Goal: Task Accomplishment & Management: Complete application form

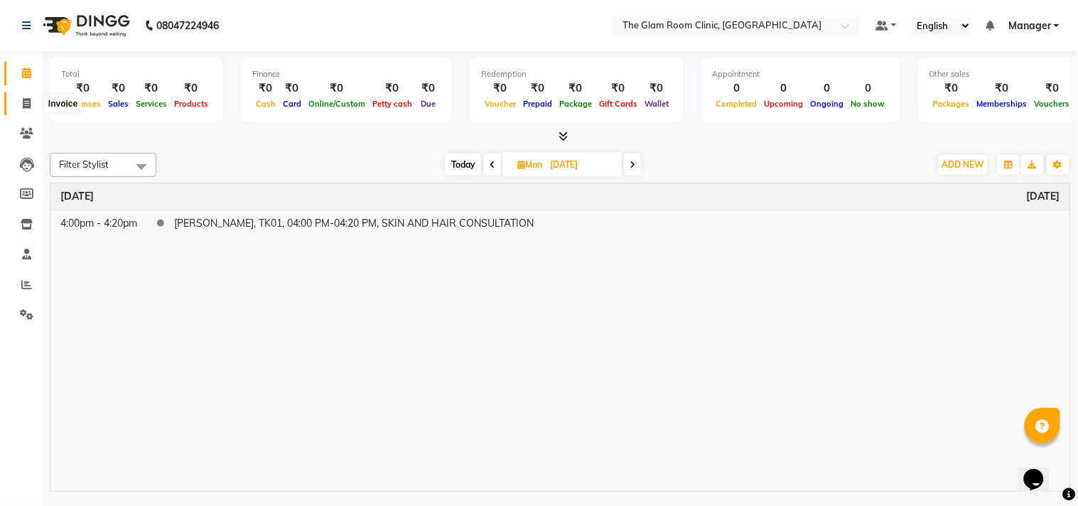
click at [16, 98] on span at bounding box center [26, 104] width 25 height 16
select select "7503"
select select "service"
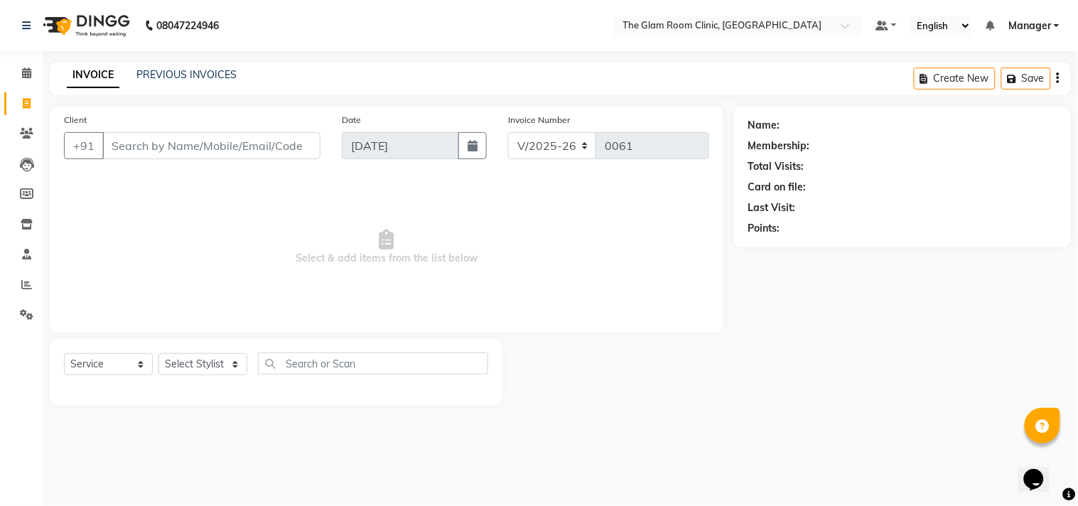
click at [193, 150] on input "Client" at bounding box center [211, 145] width 218 height 27
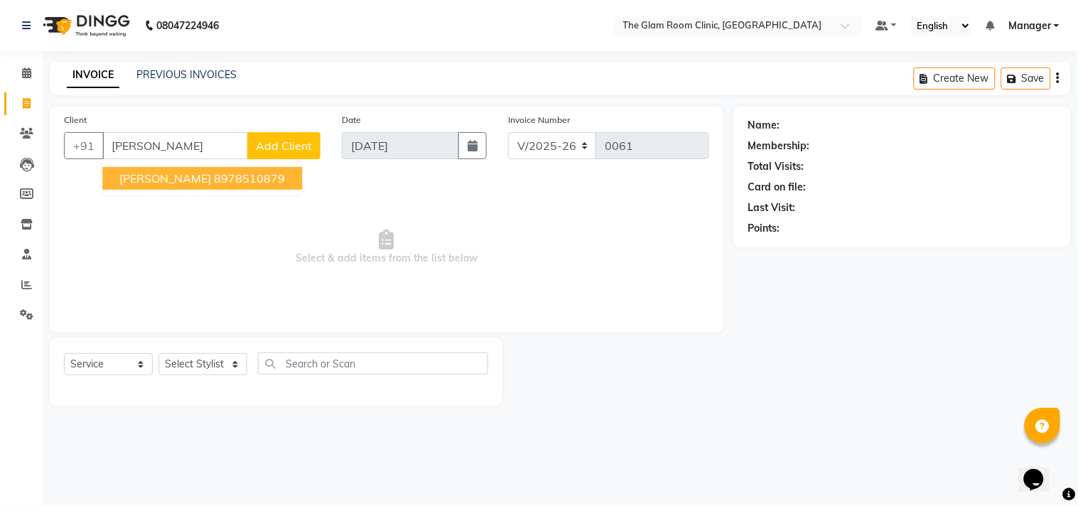
click at [214, 183] on ngb-highlight "8978510879" at bounding box center [249, 178] width 71 height 14
type input "8978510879"
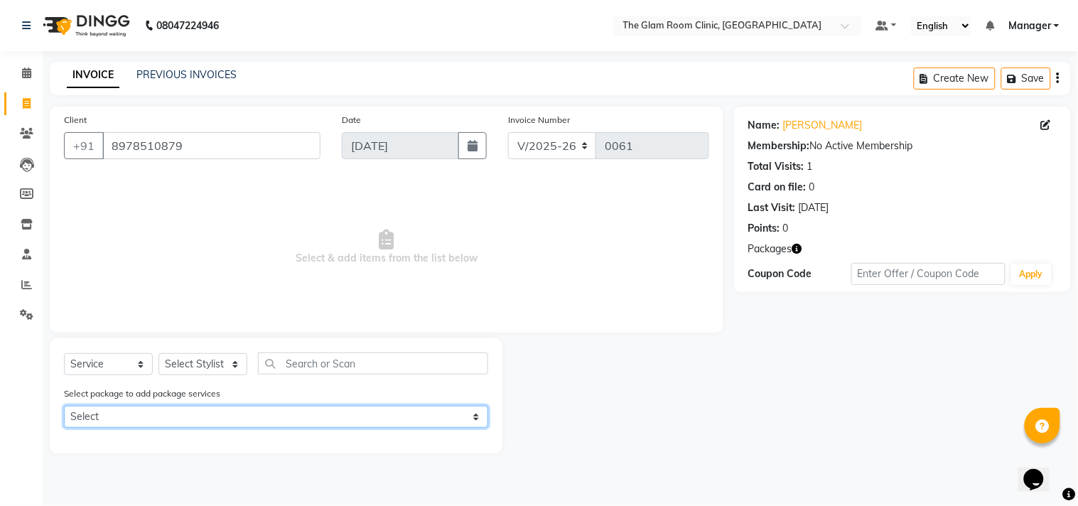
click at [212, 427] on select "Select [PERSON_NAME]" at bounding box center [276, 417] width 424 height 22
select select "1: Object"
click at [64, 406] on select "Select [PERSON_NAME]" at bounding box center [276, 417] width 424 height 22
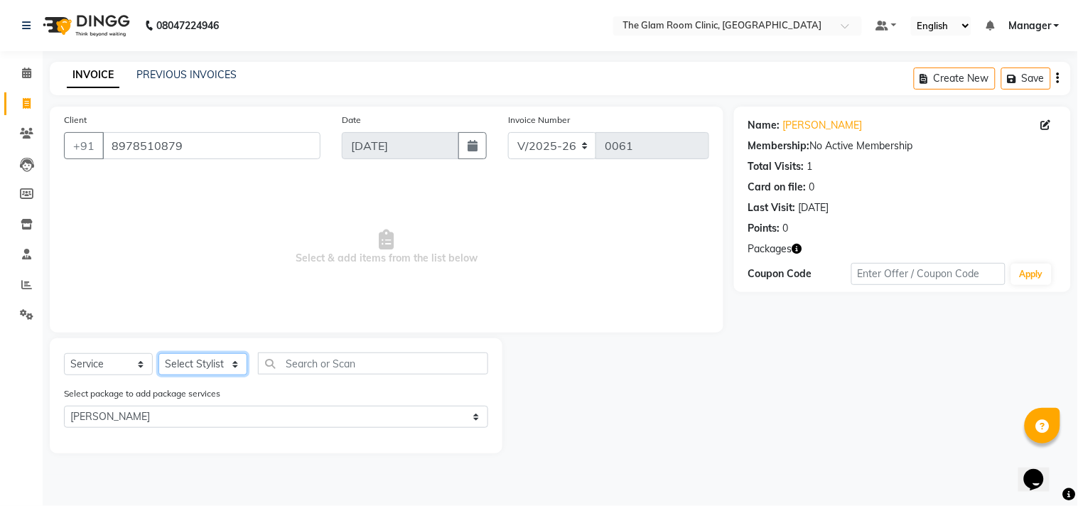
click at [176, 360] on select "Select Stylist fathimunnisa Manager [PERSON_NAME]" at bounding box center [202, 364] width 89 height 22
click at [158, 354] on select "Select Stylist fathimunnisa Manager [PERSON_NAME]" at bounding box center [202, 364] width 89 height 22
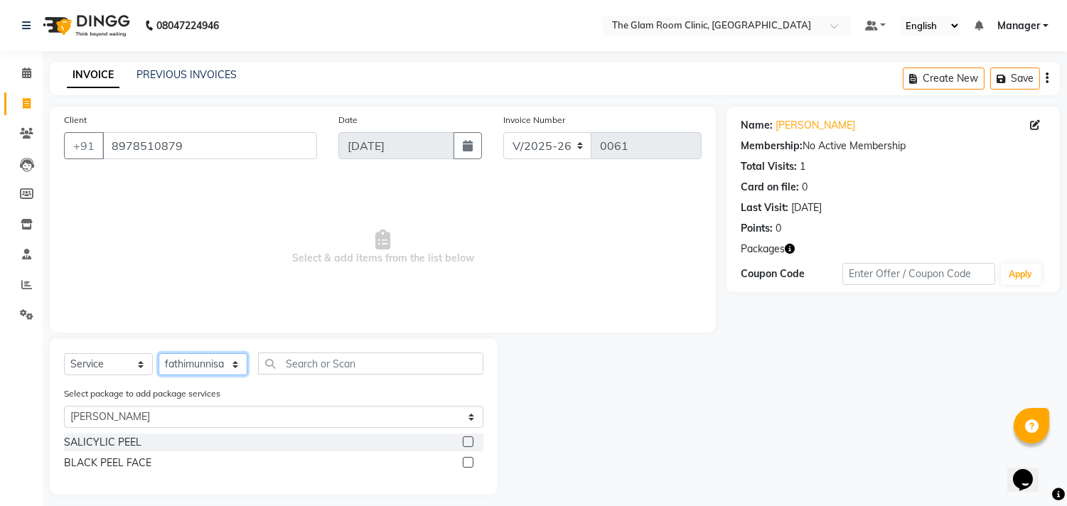
click at [232, 358] on select "Select Stylist fathimunnisa Manager [PERSON_NAME]" at bounding box center [202, 364] width 89 height 22
select select "66220"
click at [158, 354] on select "Select Stylist fathimunnisa Manager [PERSON_NAME]" at bounding box center [202, 364] width 89 height 22
click at [231, 365] on select "Select Stylist fathimunnisa Manager [PERSON_NAME]" at bounding box center [202, 364] width 89 height 22
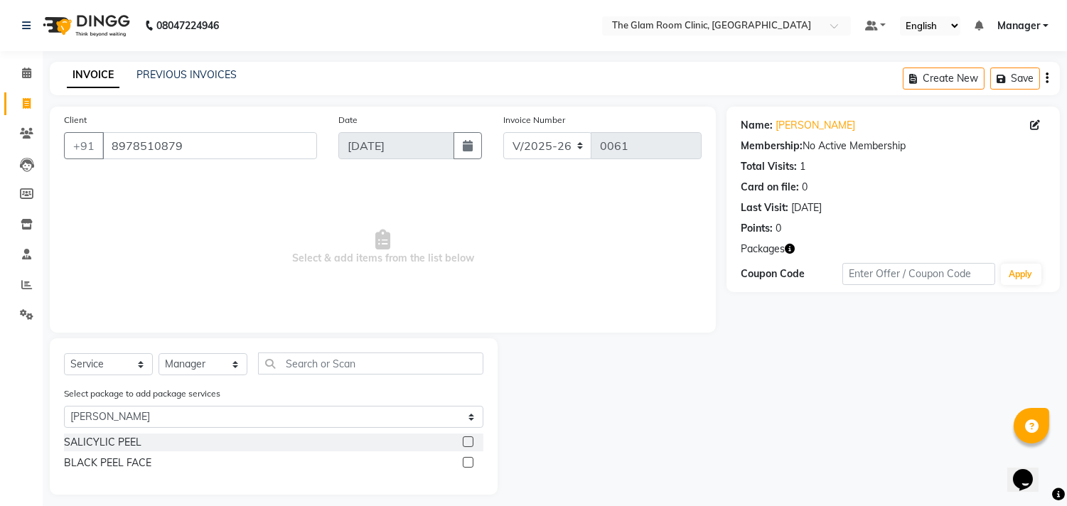
click at [468, 461] on label at bounding box center [468, 462] width 11 height 11
click at [468, 461] on input "checkbox" at bounding box center [467, 462] width 9 height 9
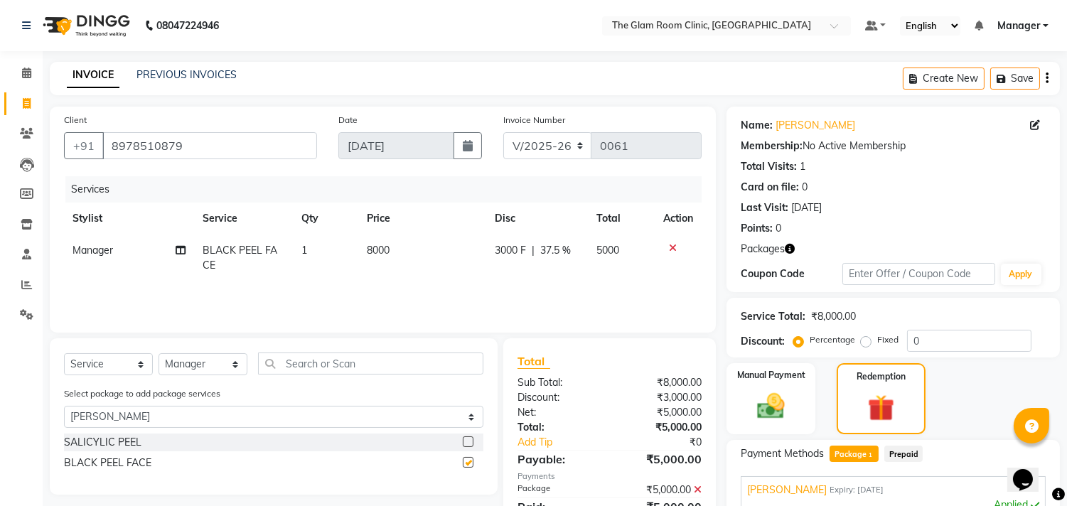
checkbox input "false"
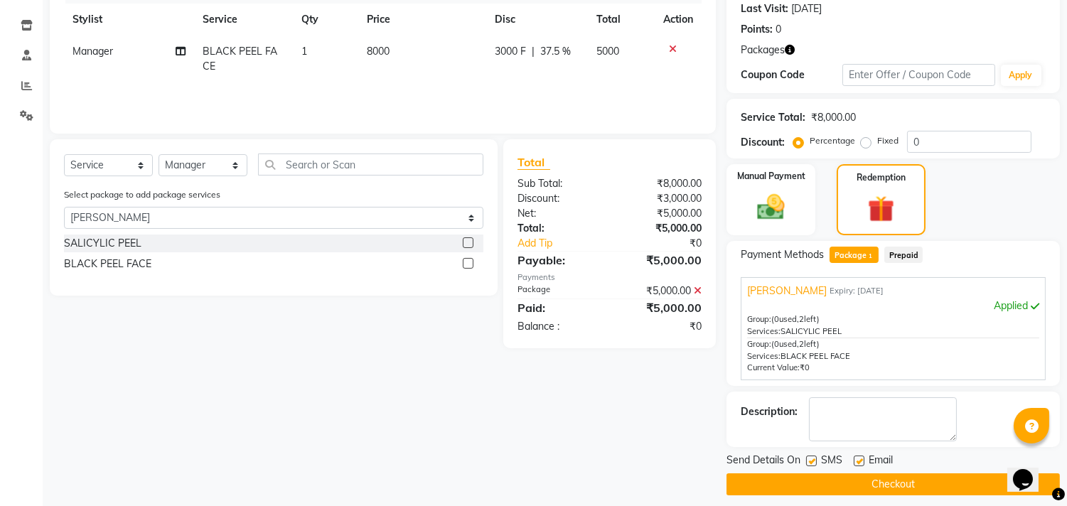
scroll to position [209, 0]
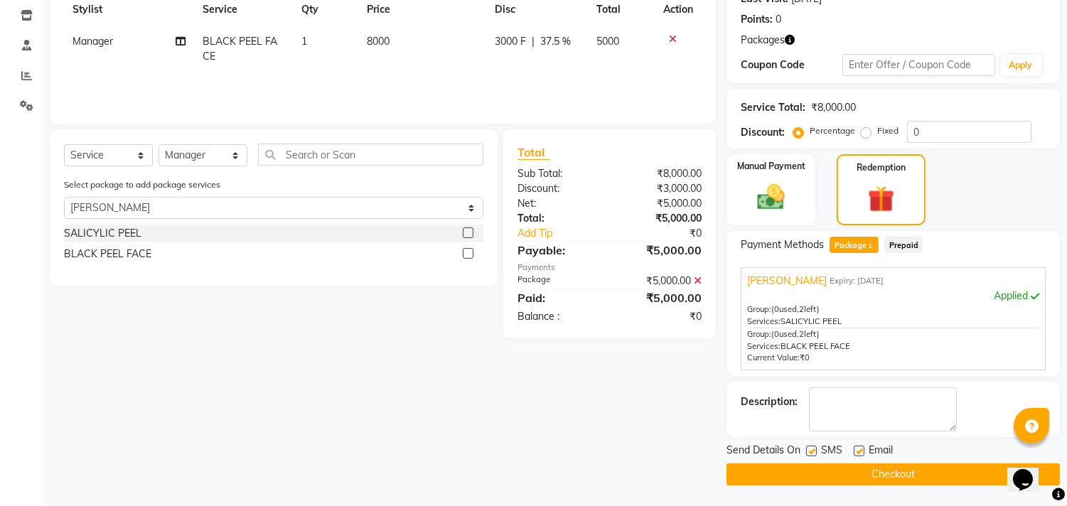
click at [910, 242] on span "Prepaid" at bounding box center [903, 245] width 38 height 16
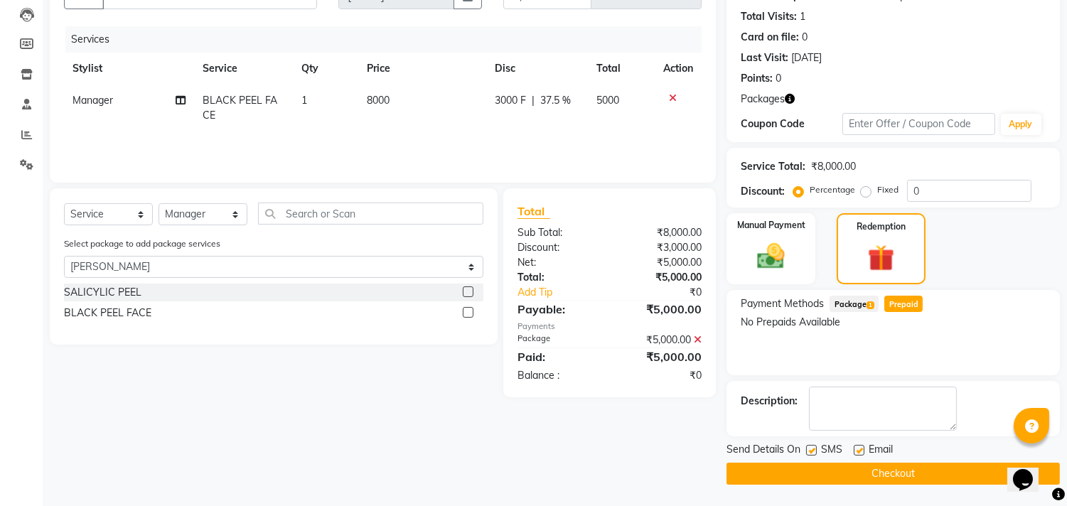
scroll to position [149, 0]
click at [856, 296] on span "Package 1" at bounding box center [853, 304] width 49 height 16
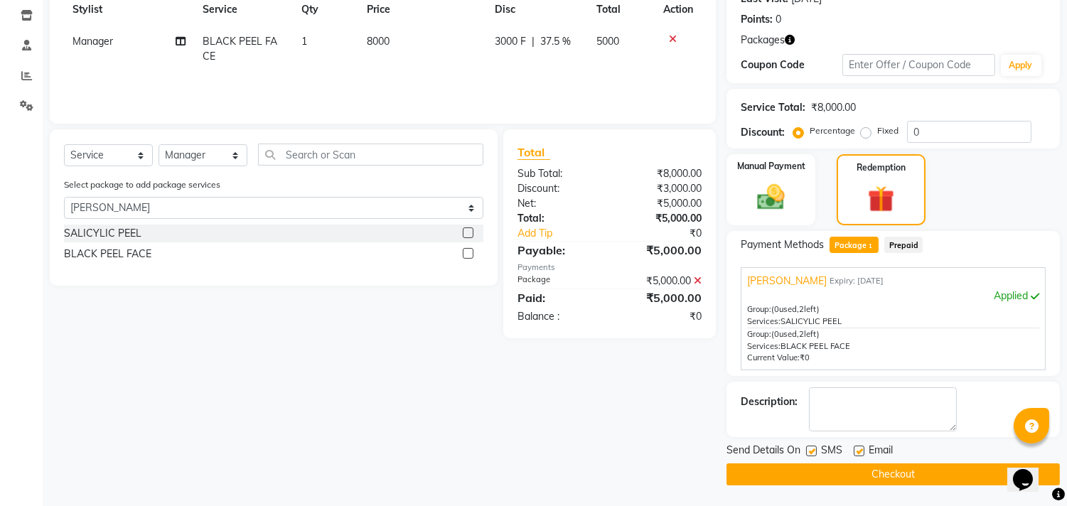
click at [906, 244] on span "Prepaid" at bounding box center [903, 245] width 38 height 16
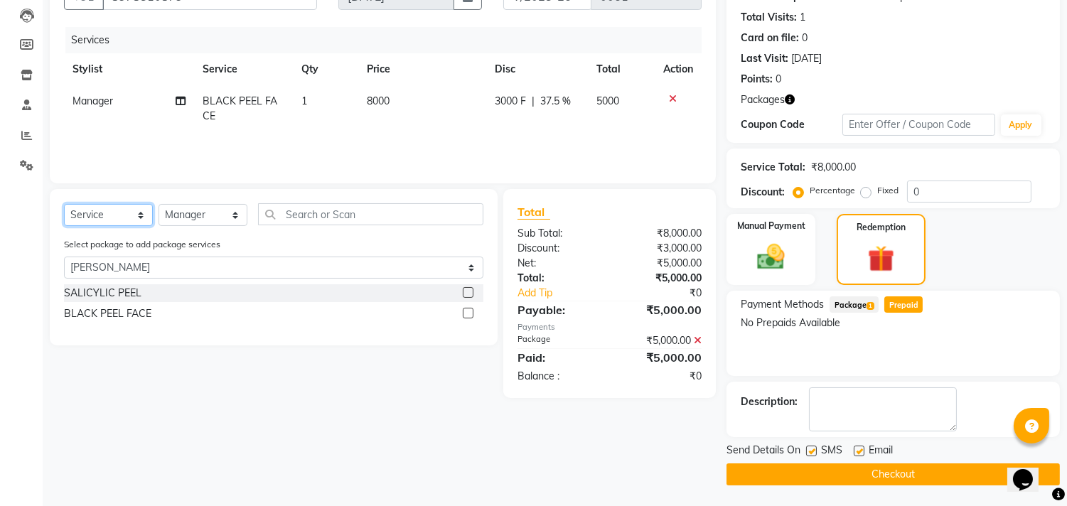
click at [136, 219] on select "Select Service Product Membership Package Voucher Prepaid Gift Card" at bounding box center [108, 215] width 89 height 22
select select "package"
click at [64, 205] on select "Select Service Product Membership Package Voucher Prepaid Gift Card" at bounding box center [108, 215] width 89 height 22
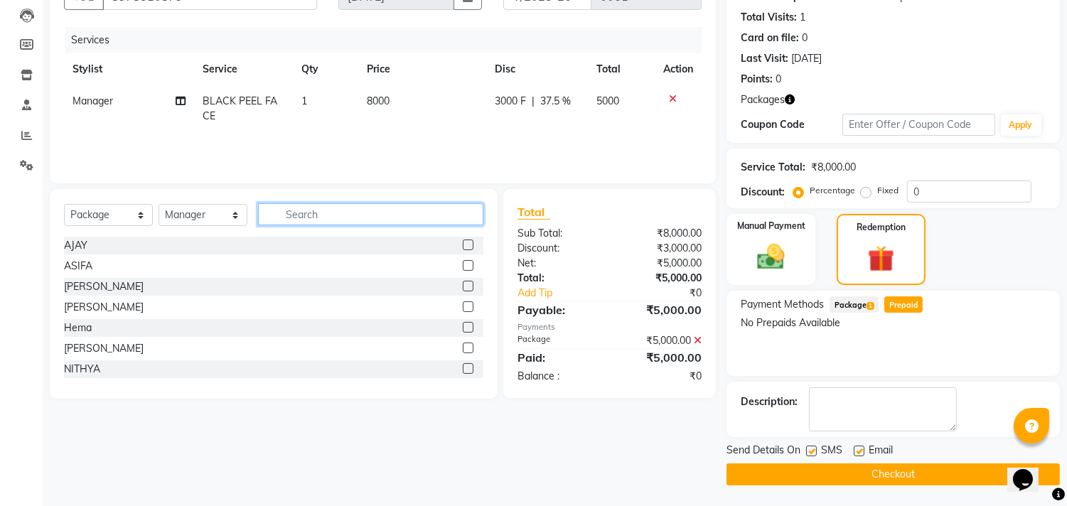
click at [288, 208] on input "text" at bounding box center [370, 214] width 225 height 22
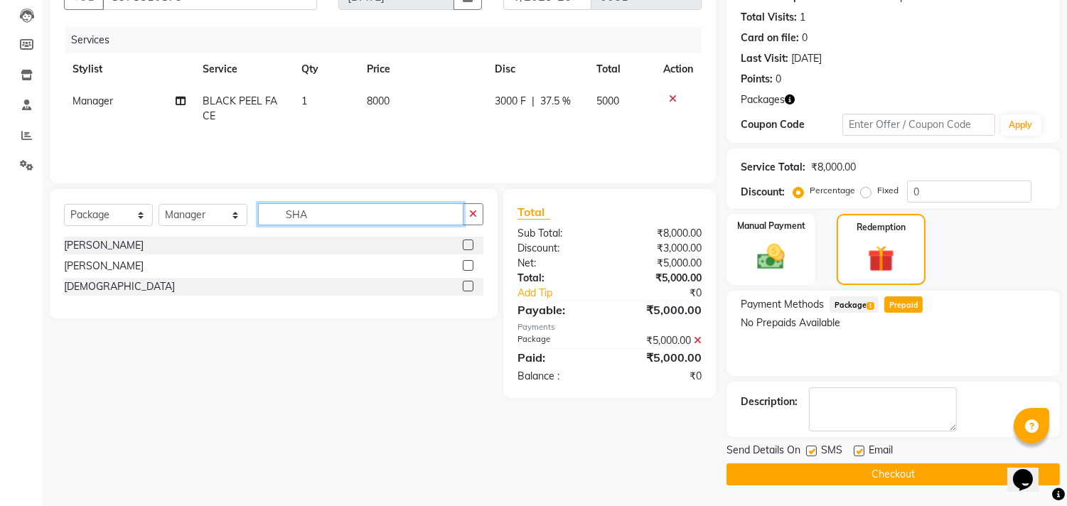
type input "SHA"
click at [469, 261] on label at bounding box center [468, 265] width 11 height 11
click at [469, 262] on input "checkbox" at bounding box center [467, 266] width 9 height 9
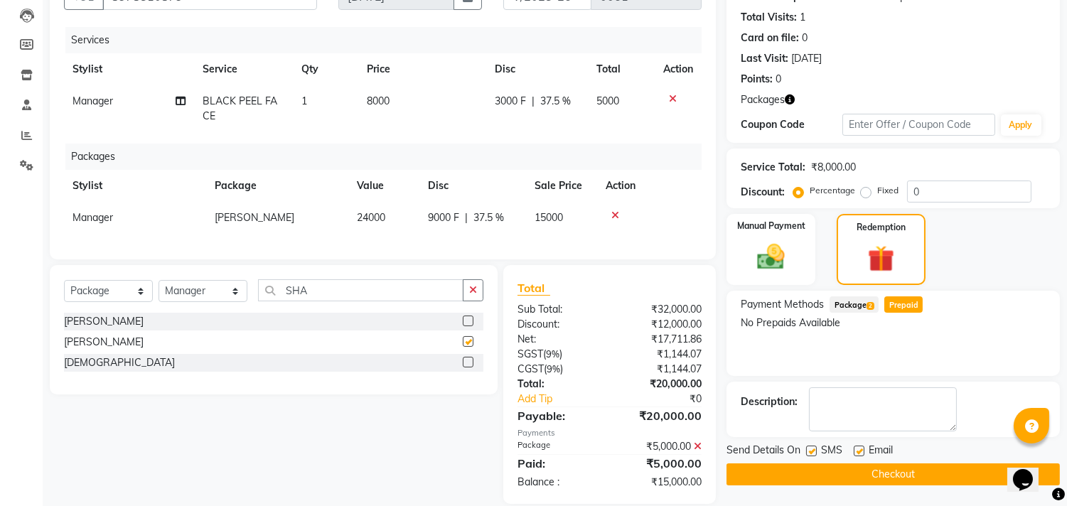
checkbox input "false"
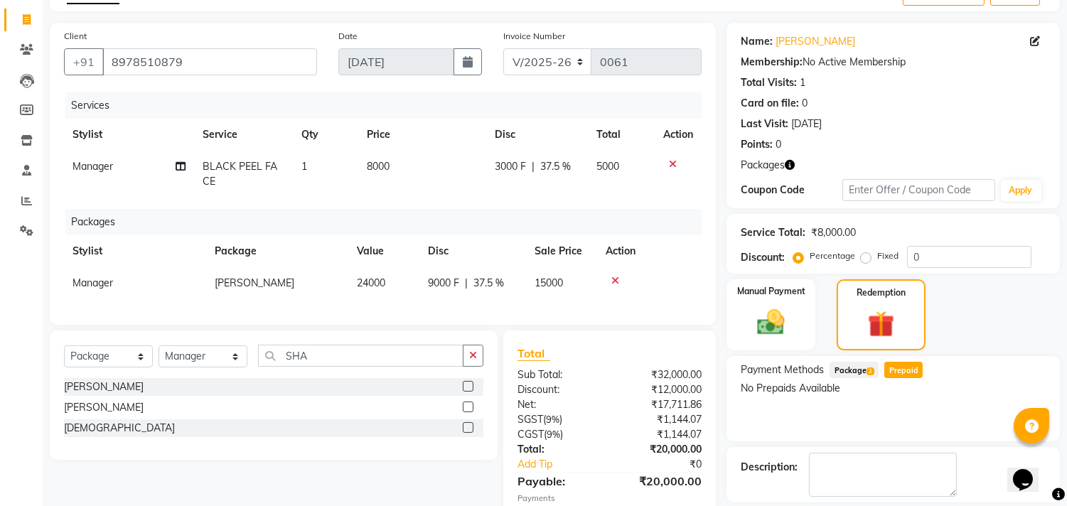
scroll to position [68, 0]
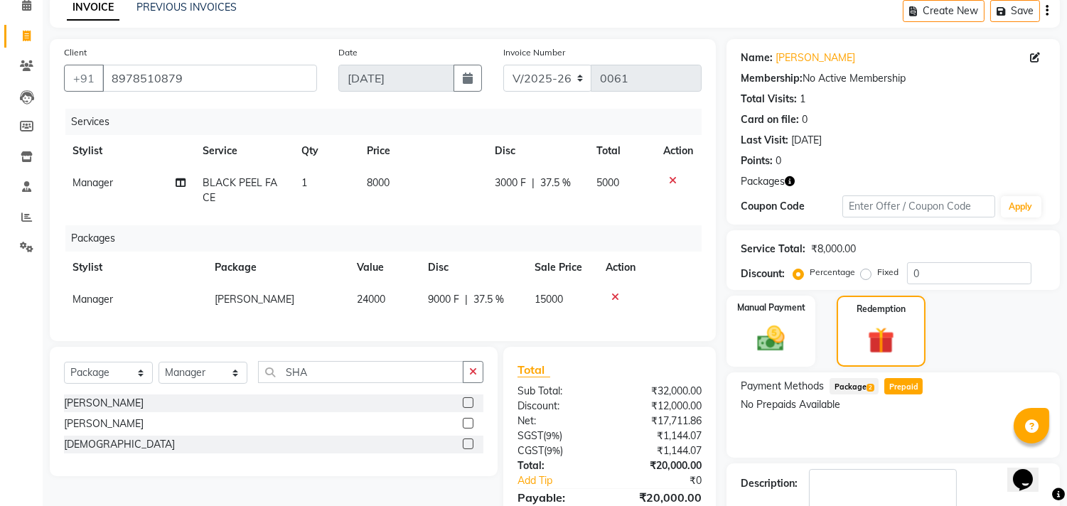
click at [613, 294] on icon at bounding box center [615, 297] width 8 height 10
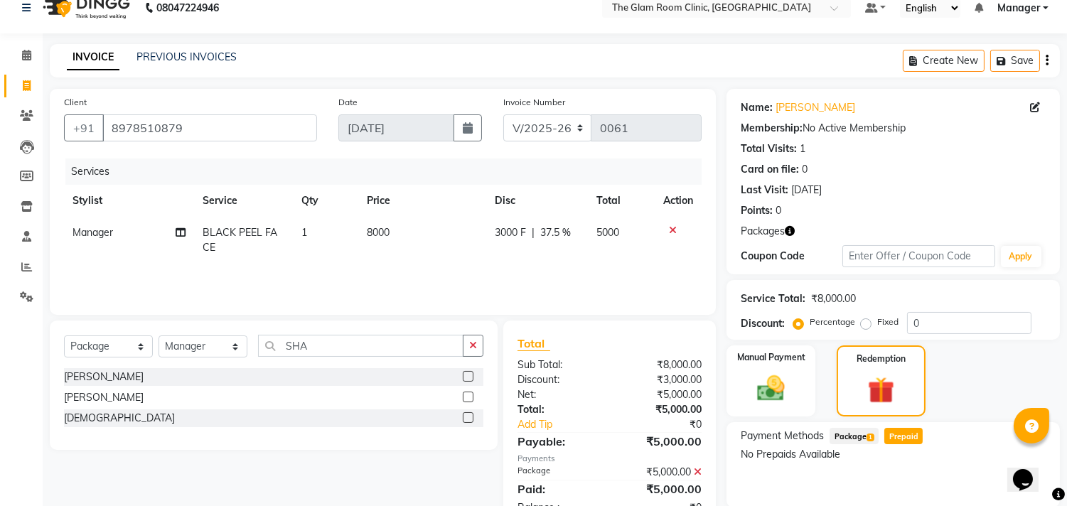
scroll to position [0, 0]
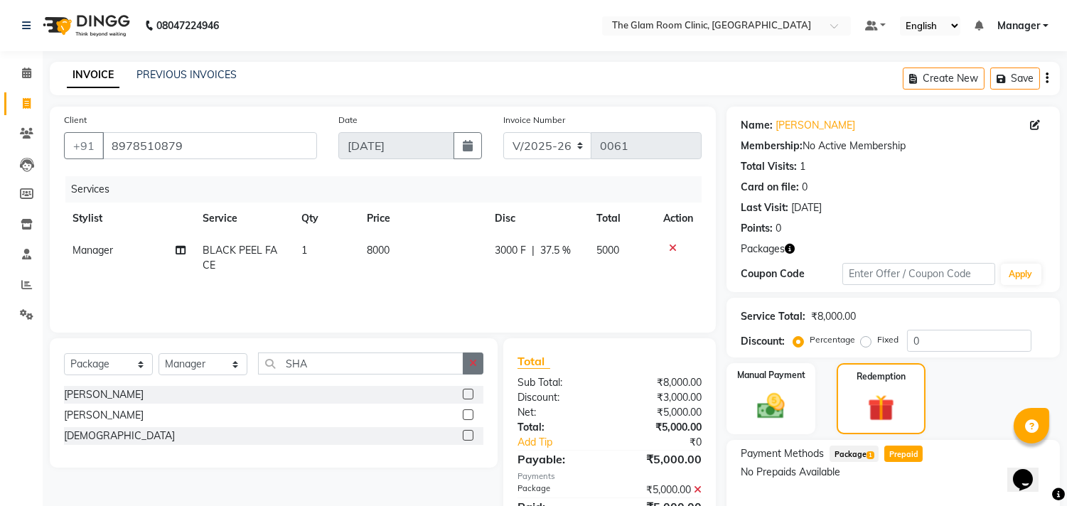
click at [470, 370] on button "button" at bounding box center [473, 364] width 21 height 22
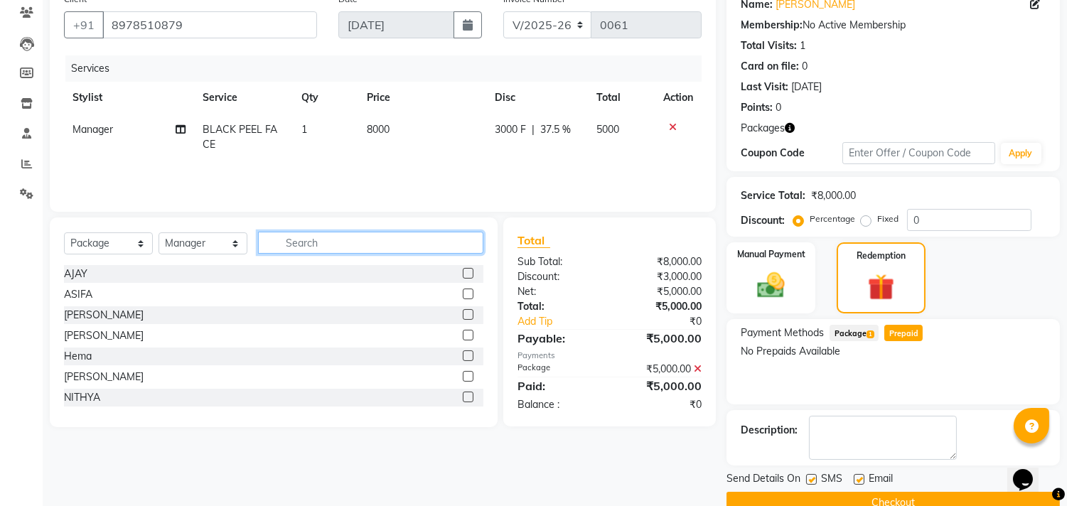
scroll to position [149, 0]
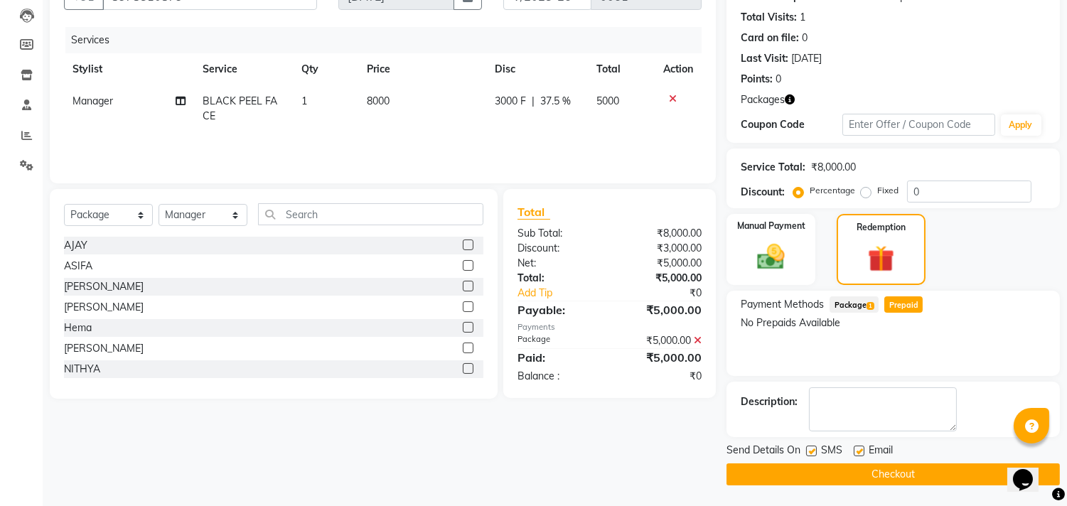
click at [886, 474] on button "Checkout" at bounding box center [892, 474] width 333 height 22
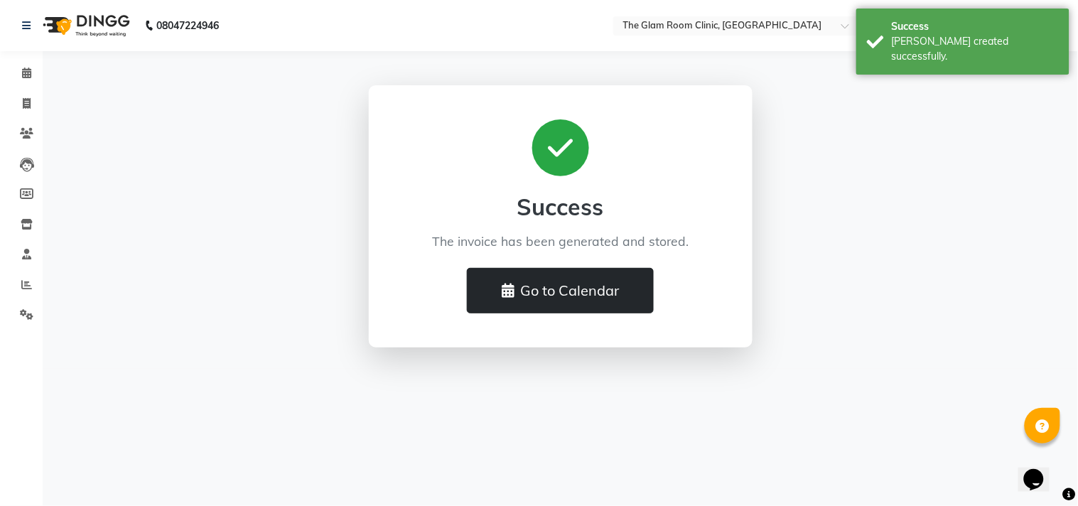
click at [579, 291] on button "Go to Calendar" at bounding box center [560, 290] width 187 height 45
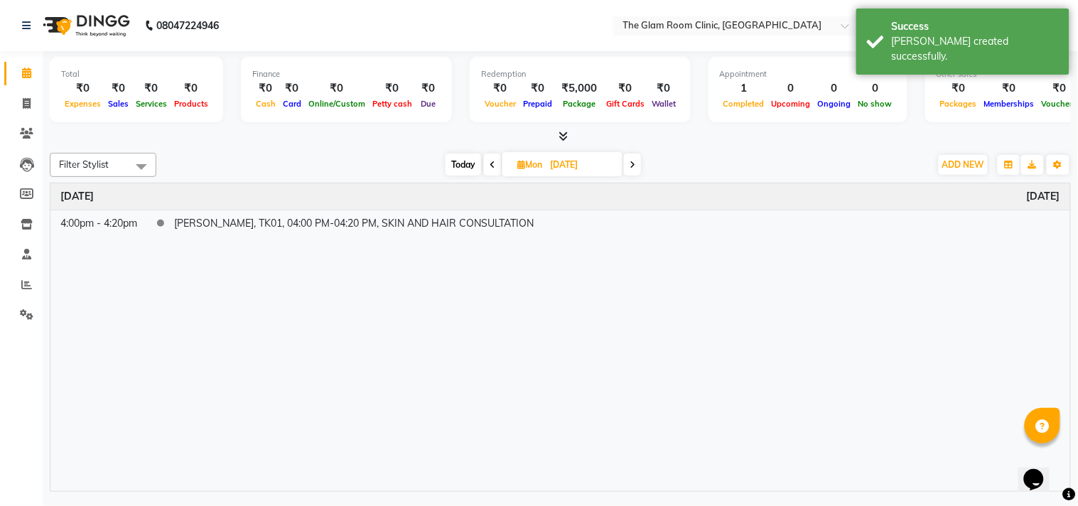
click at [635, 161] on icon at bounding box center [633, 165] width 6 height 9
type input "[DATE]"
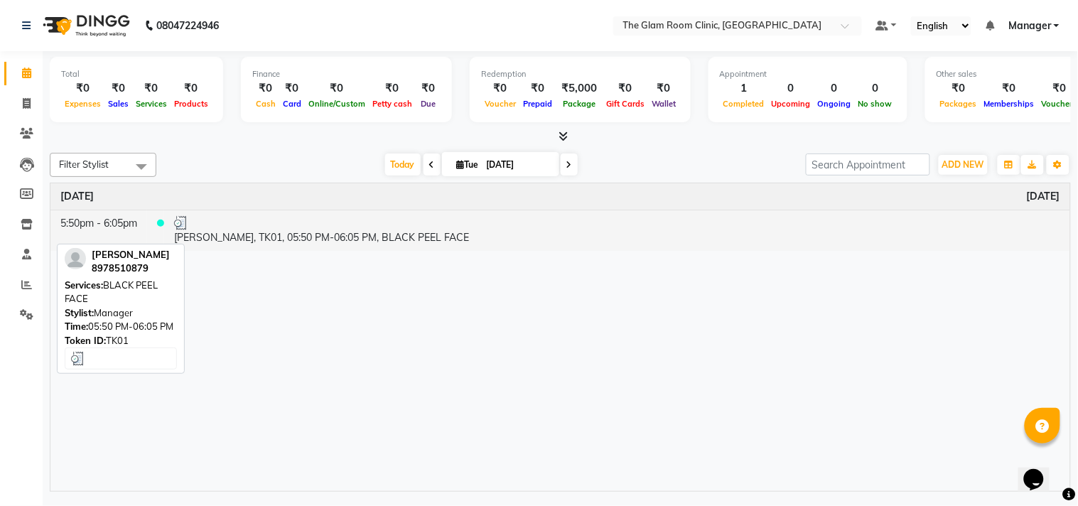
click at [414, 232] on td "[PERSON_NAME], TK01, 05:50 PM-06:05 PM, BLACK PEEL FACE" at bounding box center [617, 230] width 906 height 41
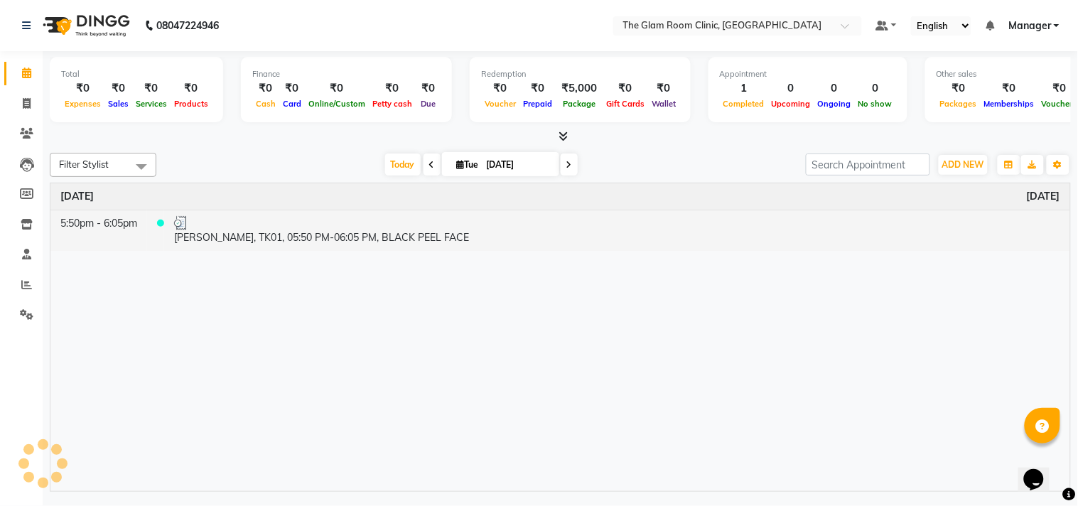
click at [414, 161] on div "SERVICES APPOINTMENT NOTES CLIENT NOTES CONSUMPTION No data found with this tok…" at bounding box center [649, 72] width 618 height 177
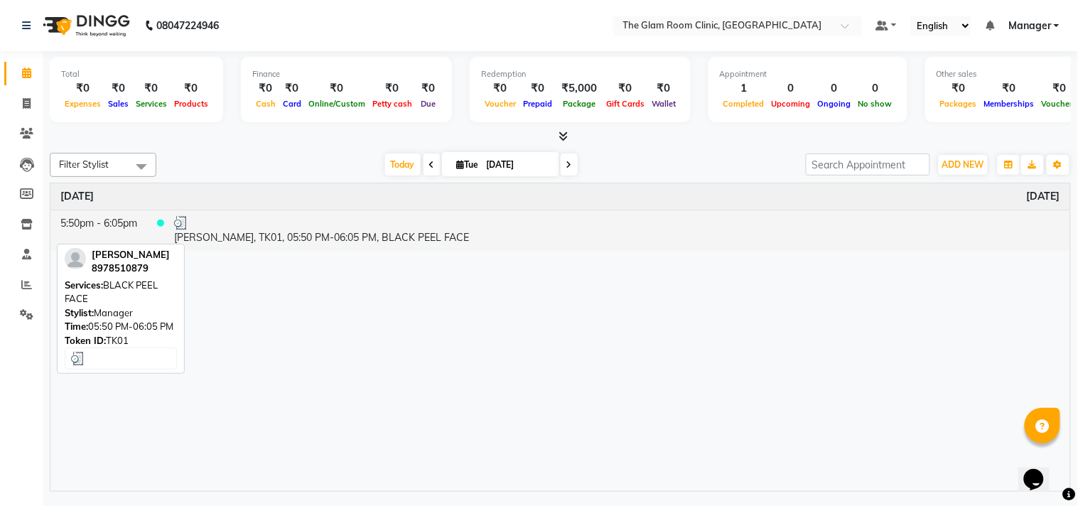
click at [414, 232] on td "[PERSON_NAME], TK01, 05:50 PM-06:05 PM, BLACK PEEL FACE" at bounding box center [617, 230] width 906 height 41
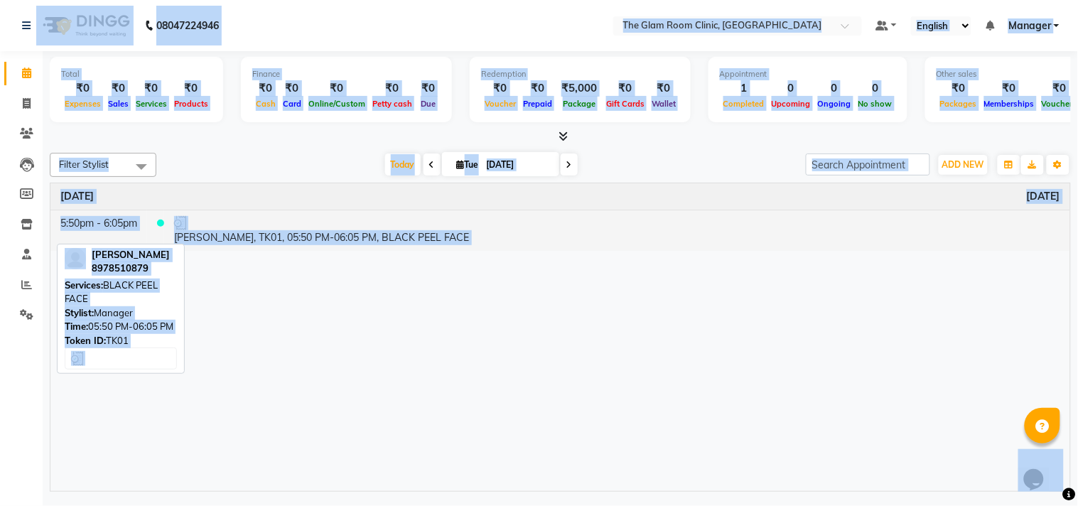
select select "3"
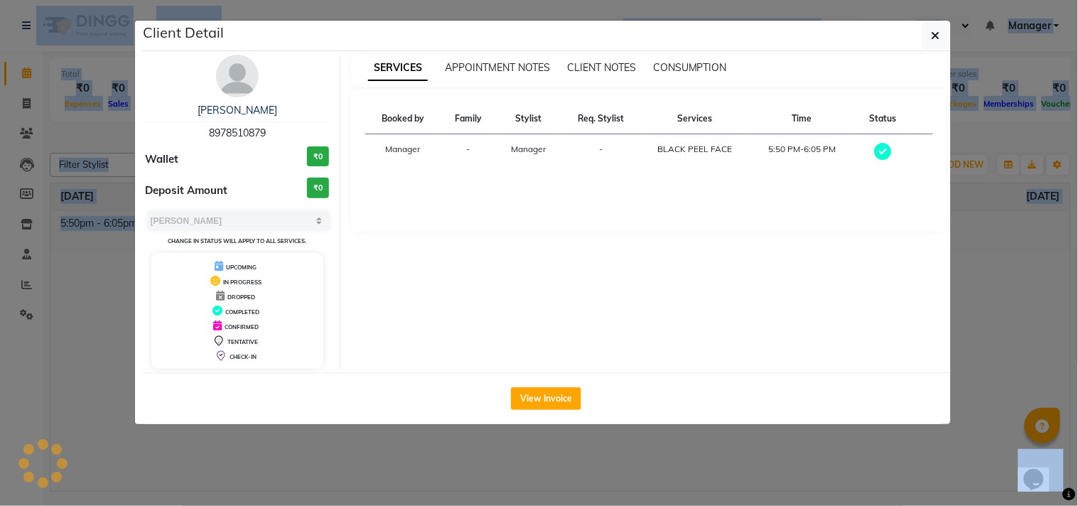
click at [414, 232] on div "SERVICES APPOINTMENT NOTES CLIENT NOTES CONSUMPTION Booked by Family Stylist Re…" at bounding box center [649, 212] width 618 height 314
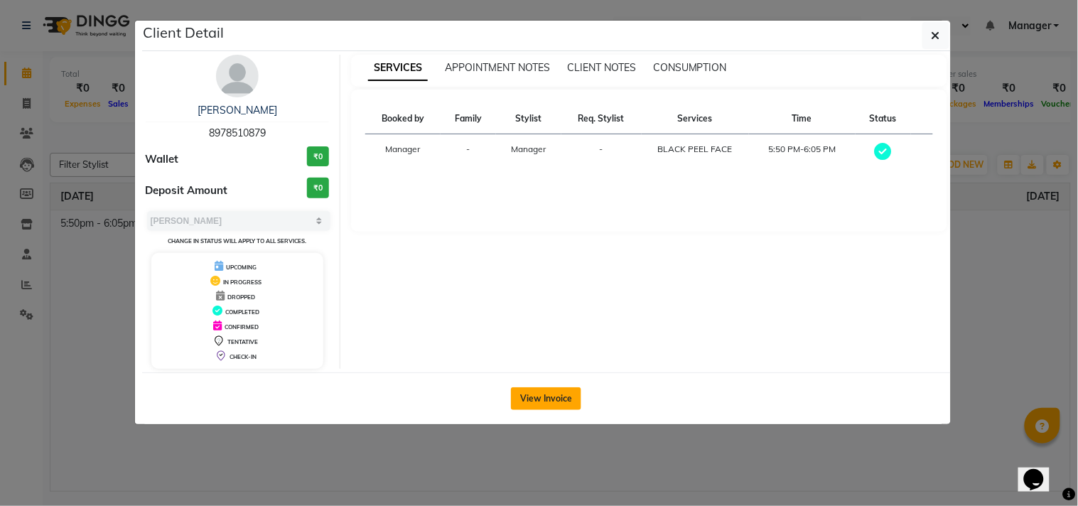
click at [534, 402] on button "View Invoice" at bounding box center [546, 398] width 70 height 23
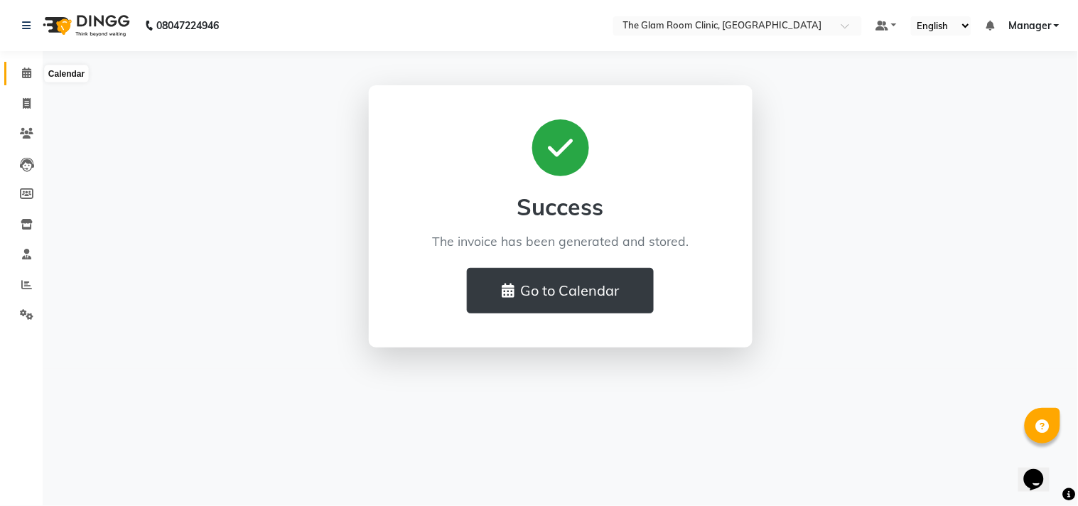
click at [28, 75] on icon at bounding box center [26, 73] width 9 height 11
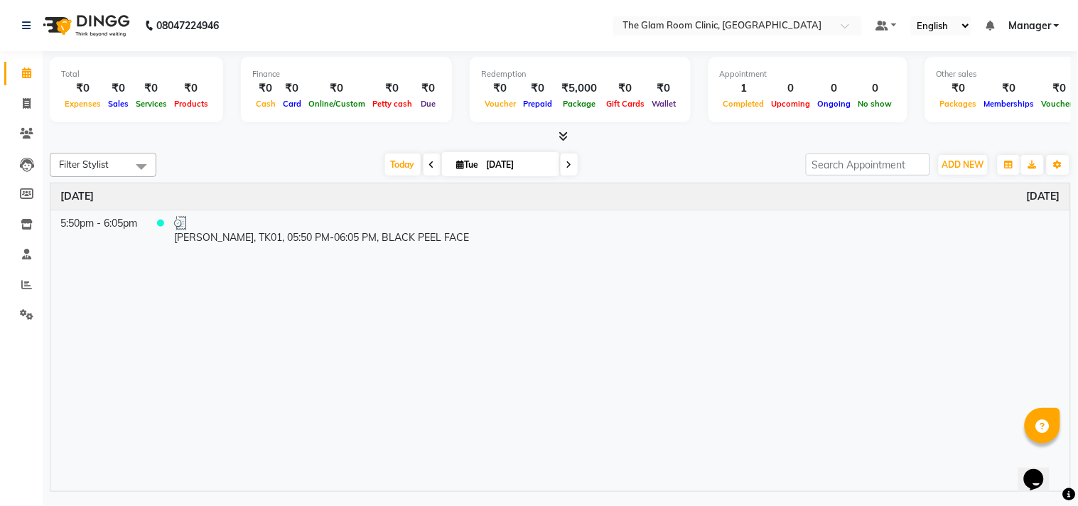
click at [18, 63] on link "Calendar" at bounding box center [21, 73] width 34 height 23
click at [584, 394] on div "Time Event [DATE] 5:50pm - 6:05pm [PERSON_NAME], TK01, 05:50 PM-06:05 PM, BLACK…" at bounding box center [560, 337] width 1020 height 308
